Goal: Find specific page/section: Find specific page/section

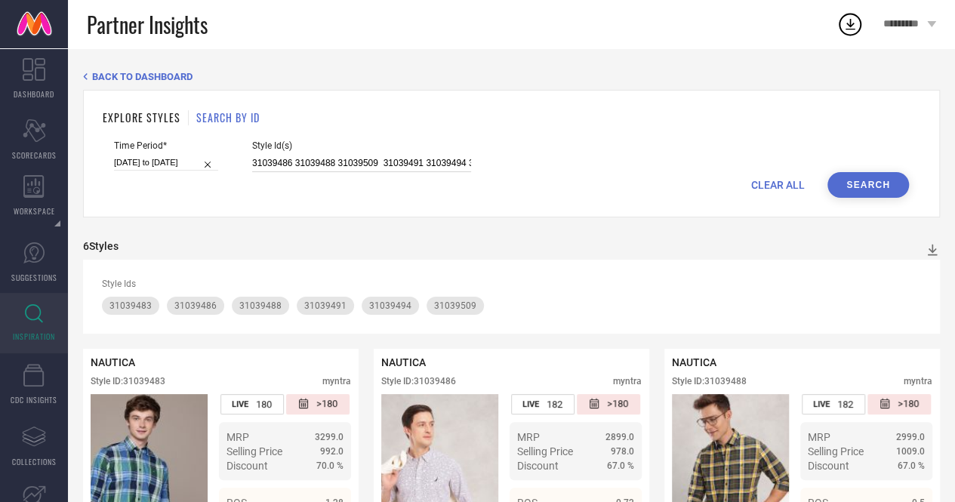
click at [252, 162] on input "31039486 31039488 31039509 31039491 31039494 31039483" at bounding box center [361, 163] width 219 height 17
paste input "30777751 30379702 28886720 30887203 30887214"
type input "30777751 30379702 28886720 30887203 30887214"
click at [886, 186] on button "Search" at bounding box center [868, 185] width 82 height 26
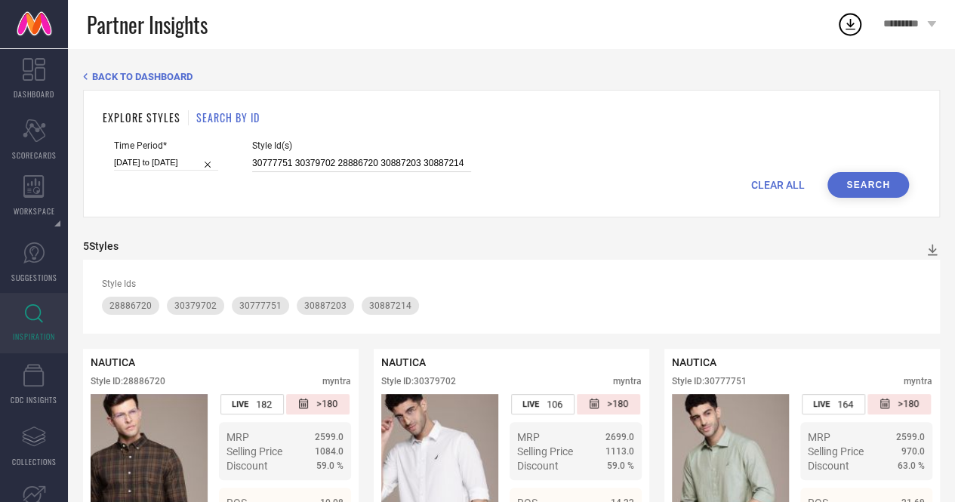
drag, startPoint x: 464, startPoint y: 162, endPoint x: 218, endPoint y: 159, distance: 246.1
click at [218, 159] on div "Time Period* [DATE] to [DATE] Style Id(s) 30777751 30379702 28886720 30887203 3…" at bounding box center [511, 156] width 795 height 32
paste input "30379689 30887206 30854162 30847746 30777747"
type input "30379689 30887206 30854162 30847746 30777747"
click at [859, 181] on button "Search" at bounding box center [868, 185] width 82 height 26
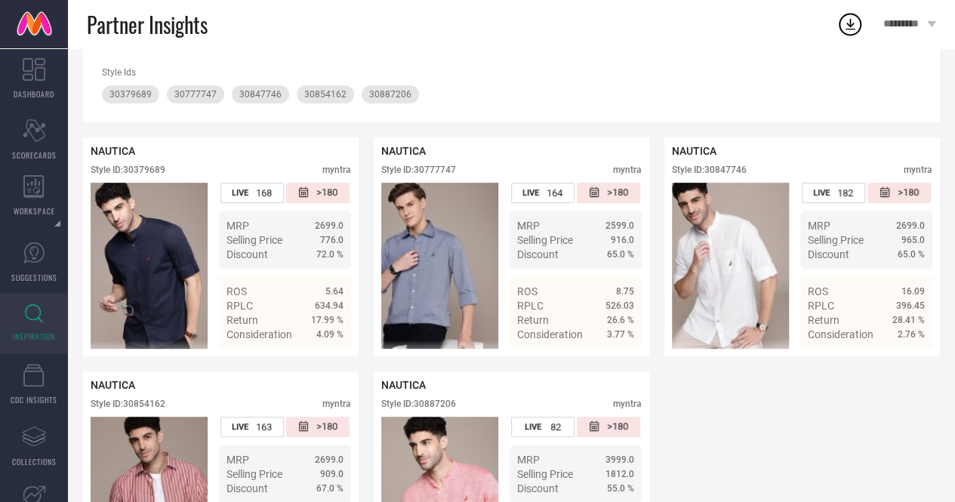
scroll to position [331, 0]
